Goal: Obtain resource: Download file/media

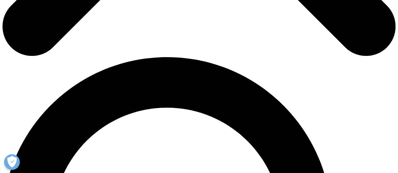
scroll to position [379, 152]
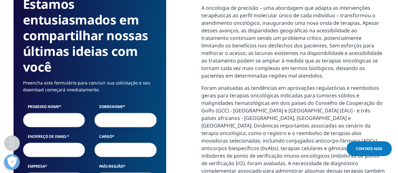
click at [61, 121] on input "Primeiro nome" at bounding box center [54, 120] width 62 height 14
type input "[PERSON_NAME]"
type input "[PERSON_NAME][EMAIL_ADDRESS][DOMAIN_NAME]"
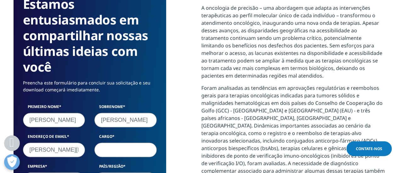
select select "[GEOGRAPHIC_DATA]"
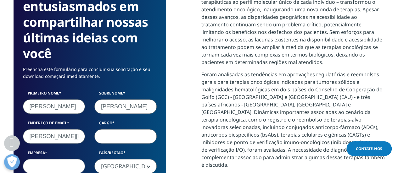
click at [113, 141] on input "Cargo" at bounding box center [125, 136] width 62 height 14
type input "Diretora Comercial"
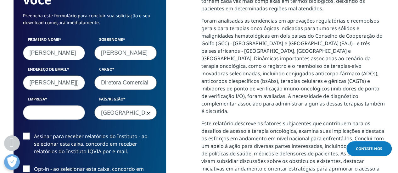
scroll to position [423, 0]
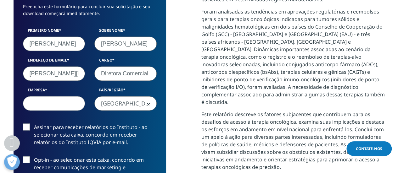
click at [42, 104] on input "Empresa" at bounding box center [54, 103] width 62 height 14
type input "Oncoprod"
click at [26, 127] on label "Assinar para receber relatórios do Instituto - ao selecionar esta caixa, concor…" at bounding box center [90, 137] width 134 height 26
click at [34, 124] on input "Assinar para receber relatórios do Instituto - ao selecionar esta caixa, concor…" at bounding box center [34, 124] width 0 height 0
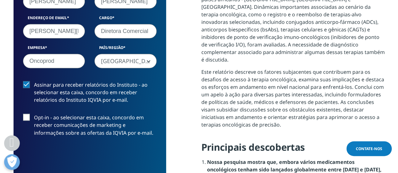
scroll to position [486, 0]
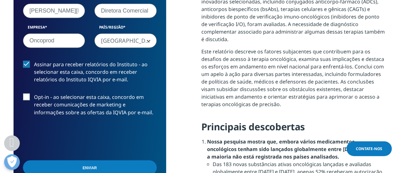
click at [27, 99] on label "Opt-in - ao selecionar esta caixa, concordo em receber comunicações de marketin…" at bounding box center [90, 106] width 134 height 26
click at [34, 93] on input "Opt-in - ao selecionar esta caixa, concordo em receber comunicações de marketin…" at bounding box center [34, 93] width 0 height 0
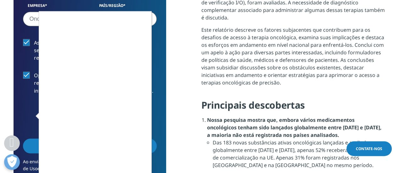
scroll to position [517, 0]
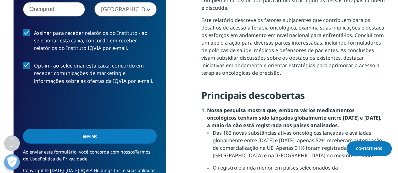
click at [111, 139] on input "Enviar" at bounding box center [90, 136] width 134 height 15
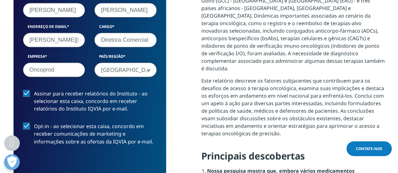
scroll to position [500, 0]
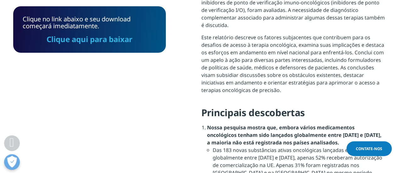
click at [96, 41] on font "Clique aqui para baixar" at bounding box center [90, 39] width 86 height 10
